Goal: Information Seeking & Learning: Learn about a topic

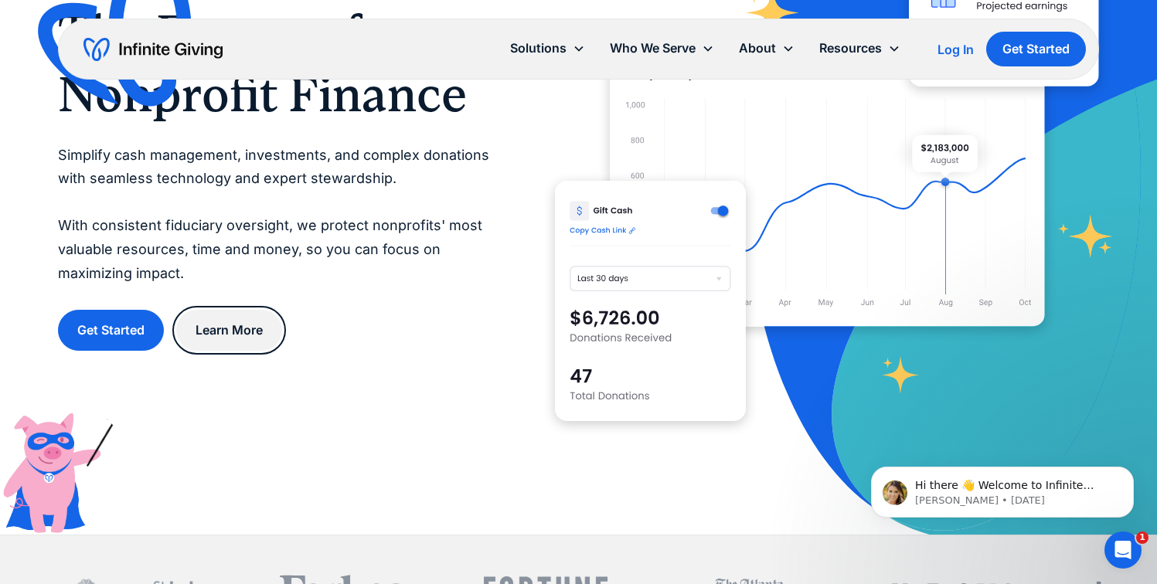
click at [247, 319] on link "Learn More" at bounding box center [229, 330] width 106 height 41
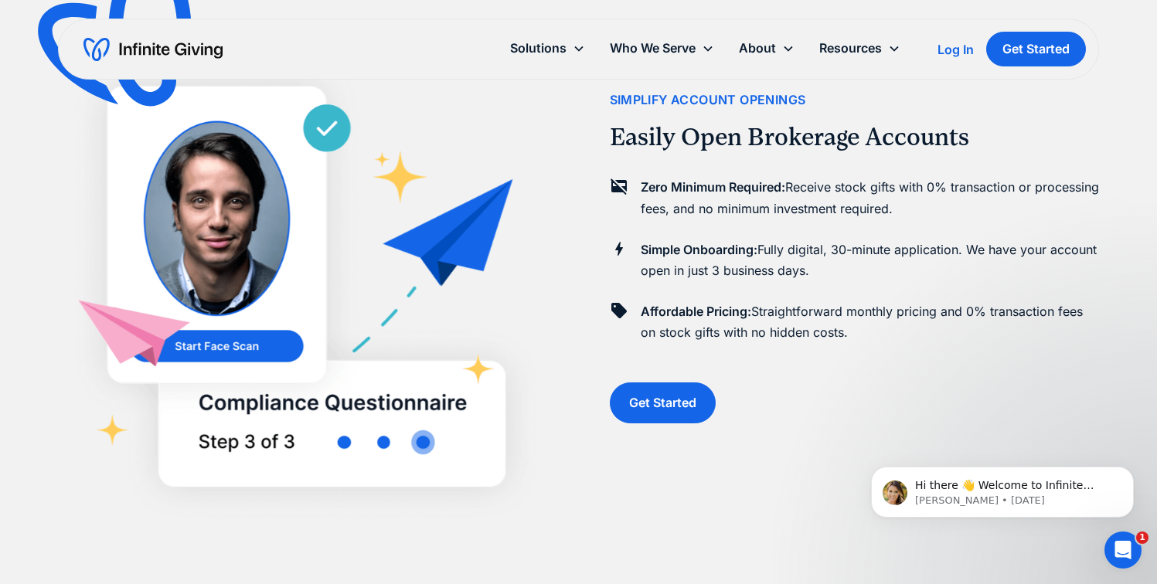
scroll to position [1099, 0]
